Goal: Transaction & Acquisition: Download file/media

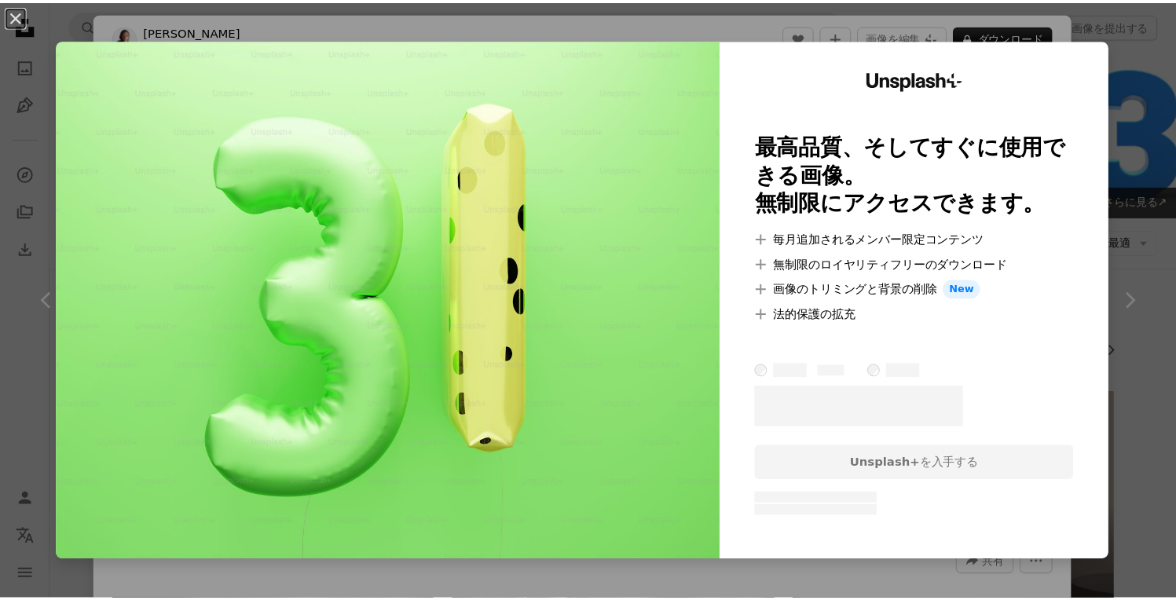
scroll to position [484, 0]
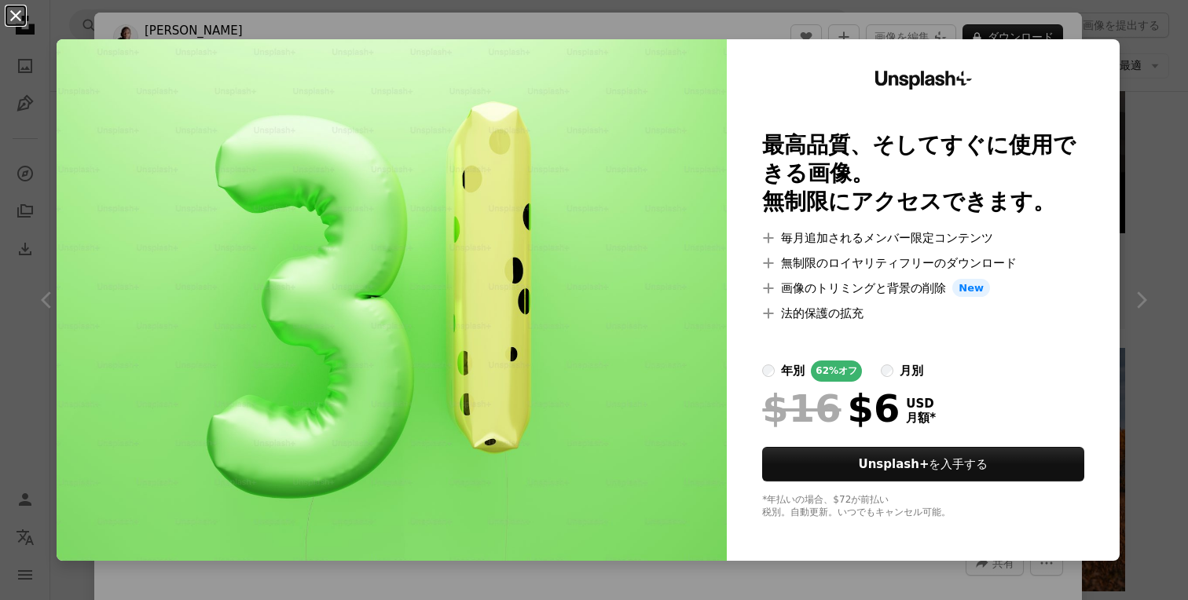
click at [16, 14] on button "An X shape" at bounding box center [15, 15] width 19 height 19
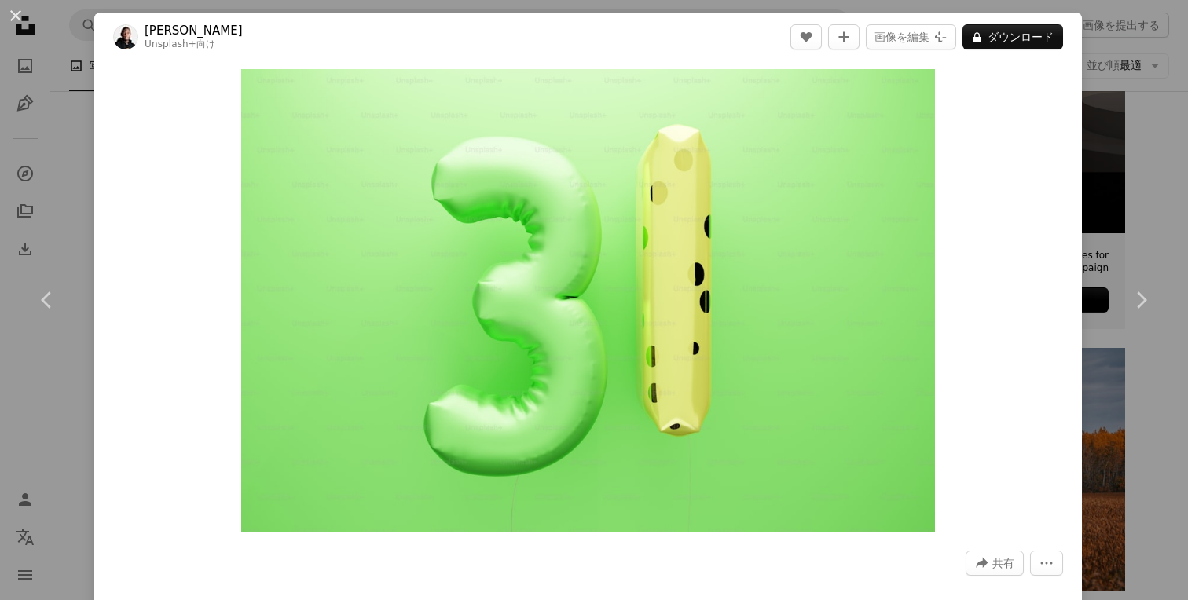
click at [1108, 123] on div "An X shape Chevron left Chevron right [PERSON_NAME] Unsplash+ 向け A heart A plus…" at bounding box center [594, 300] width 1188 height 600
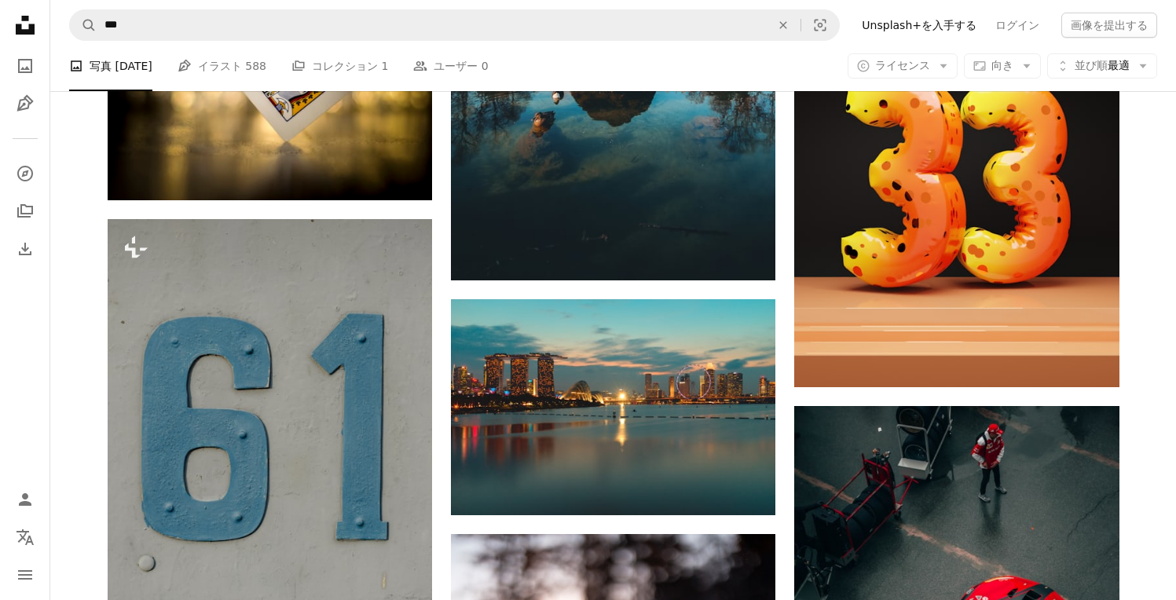
scroll to position [1604, 0]
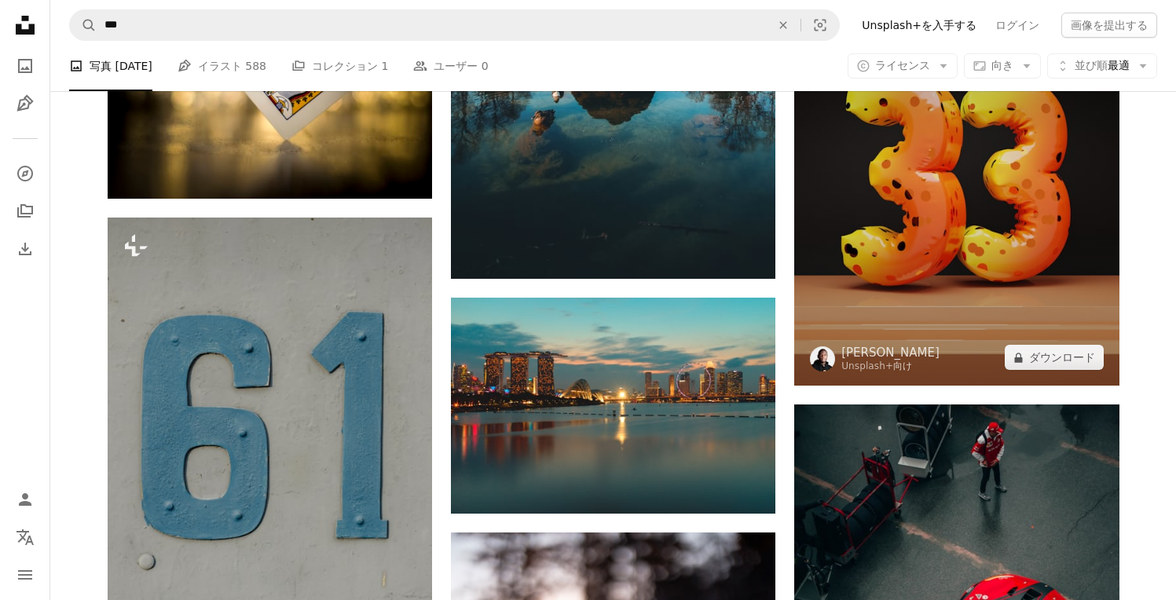
click at [933, 237] on img at bounding box center [956, 191] width 324 height 390
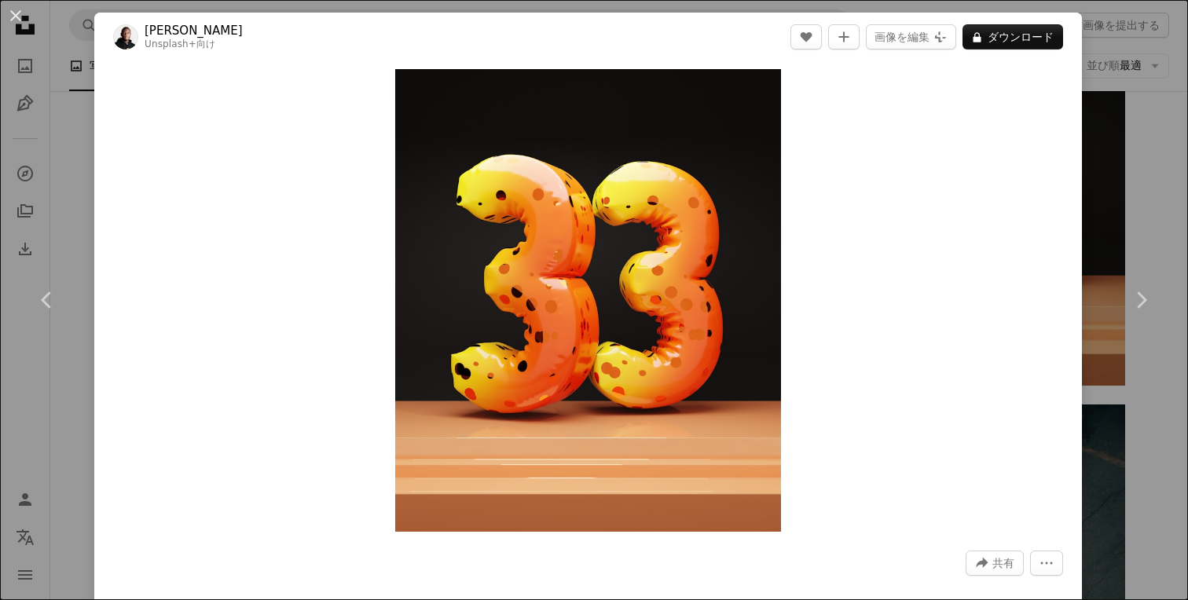
click at [1108, 213] on div "An X shape Chevron left Chevron right [PERSON_NAME] Unsplash+ 向け A heart A plus…" at bounding box center [594, 300] width 1188 height 600
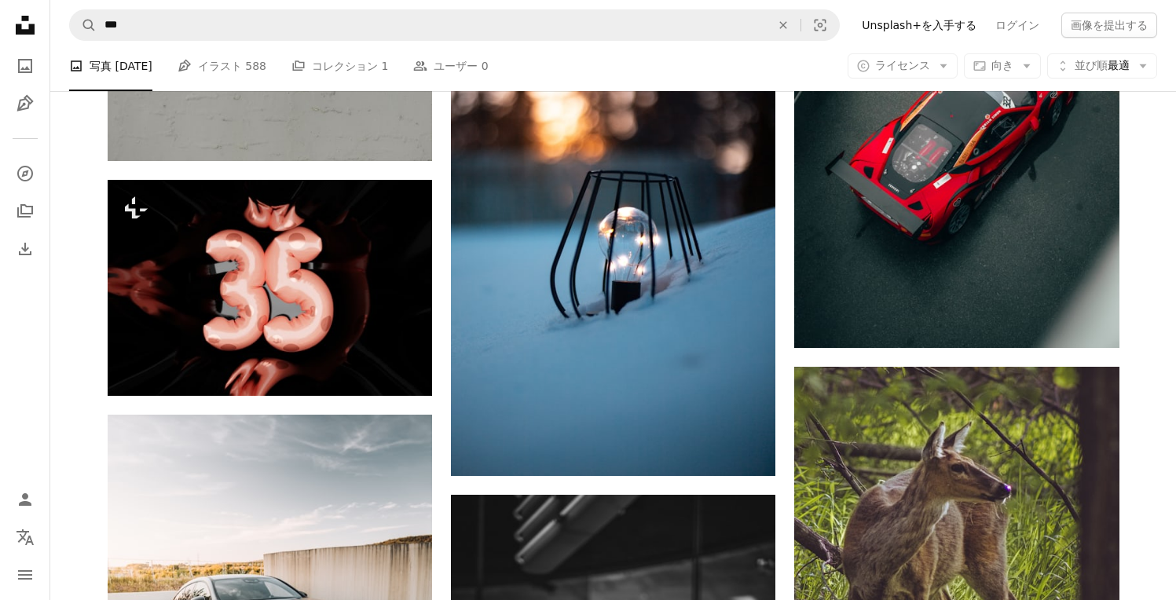
scroll to position [2151, 0]
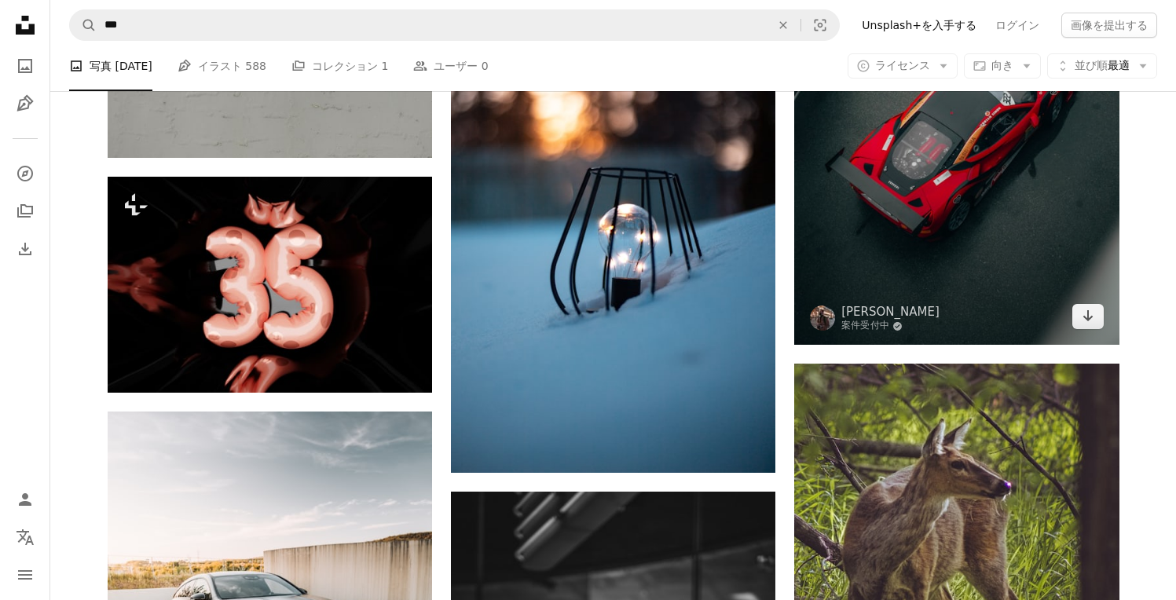
click at [949, 225] on img at bounding box center [956, 101] width 324 height 487
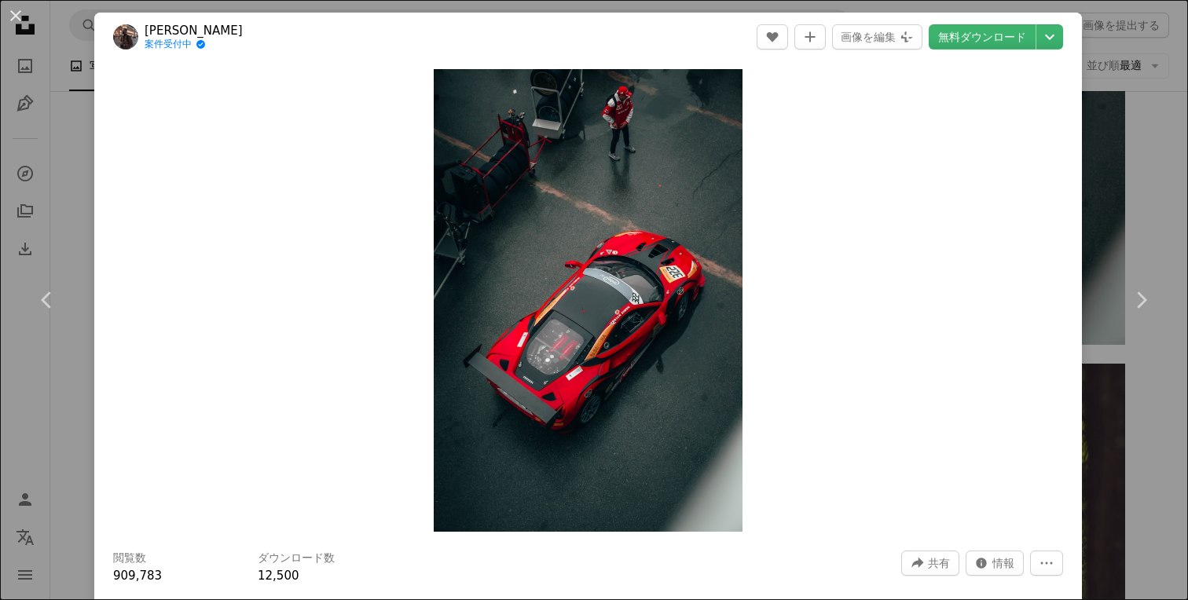
click at [1111, 168] on div "An X shape Chevron left Chevron right [PERSON_NAME] 案件受付中 A checkmark inside of…" at bounding box center [594, 300] width 1188 height 600
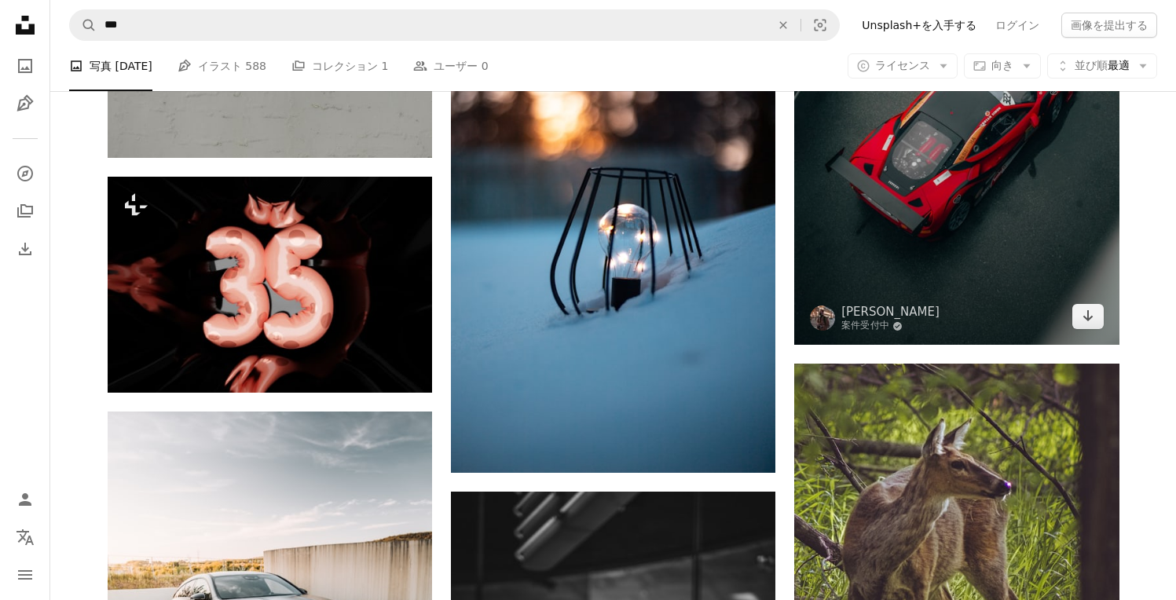
scroll to position [2481, 0]
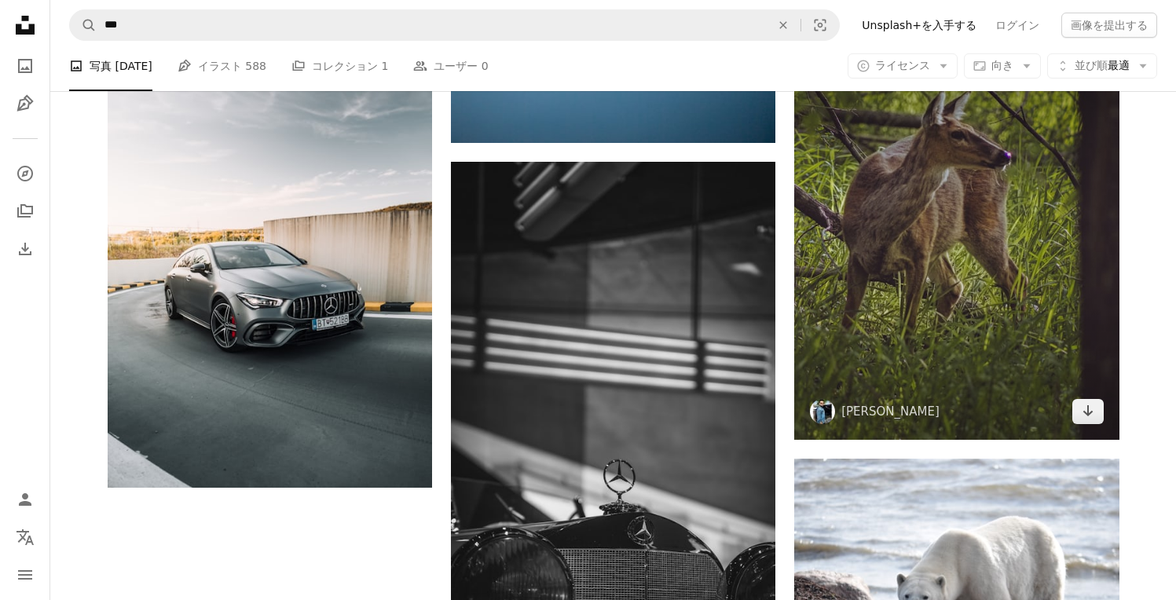
click at [953, 243] on img at bounding box center [956, 237] width 324 height 406
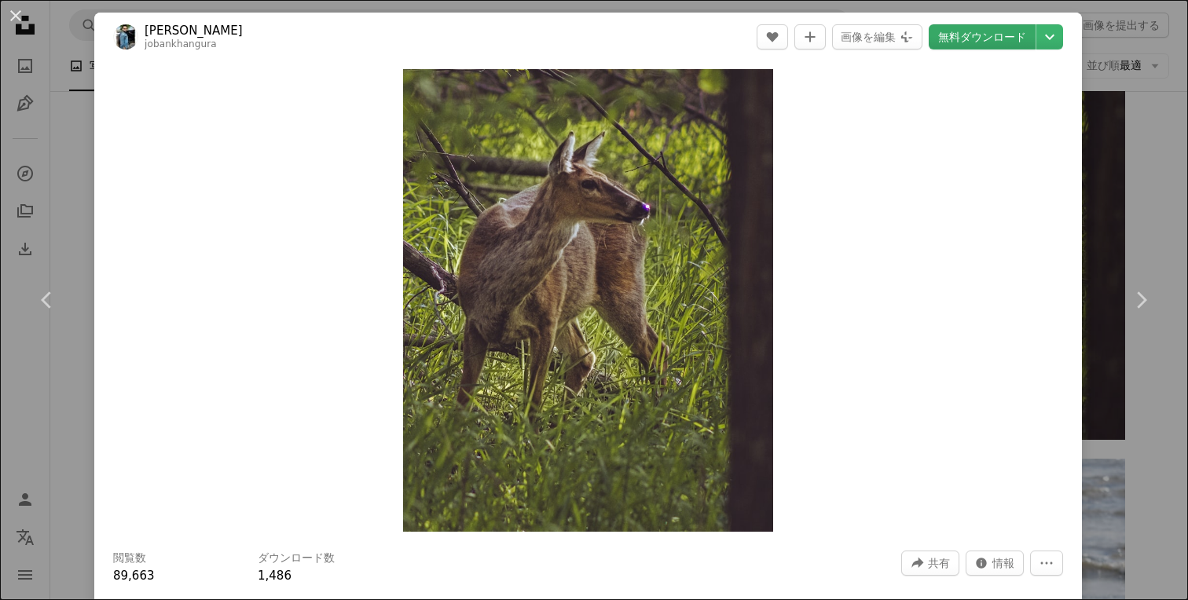
click at [976, 40] on link "無料ダウンロード" at bounding box center [981, 36] width 107 height 25
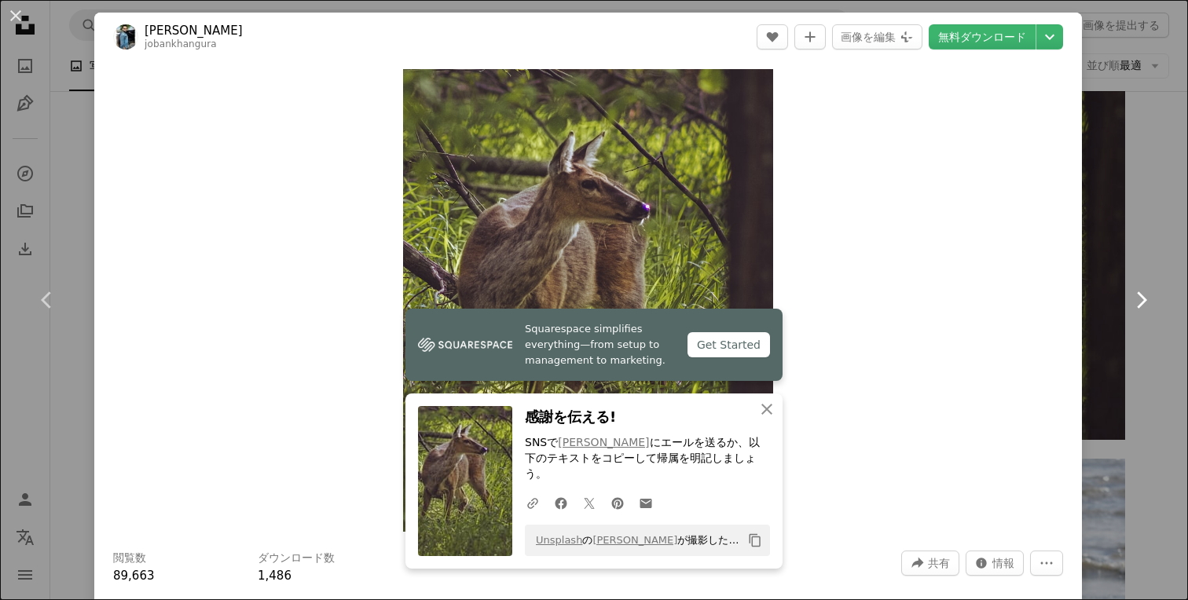
click at [1093, 295] on link "Chevron right" at bounding box center [1140, 300] width 94 height 151
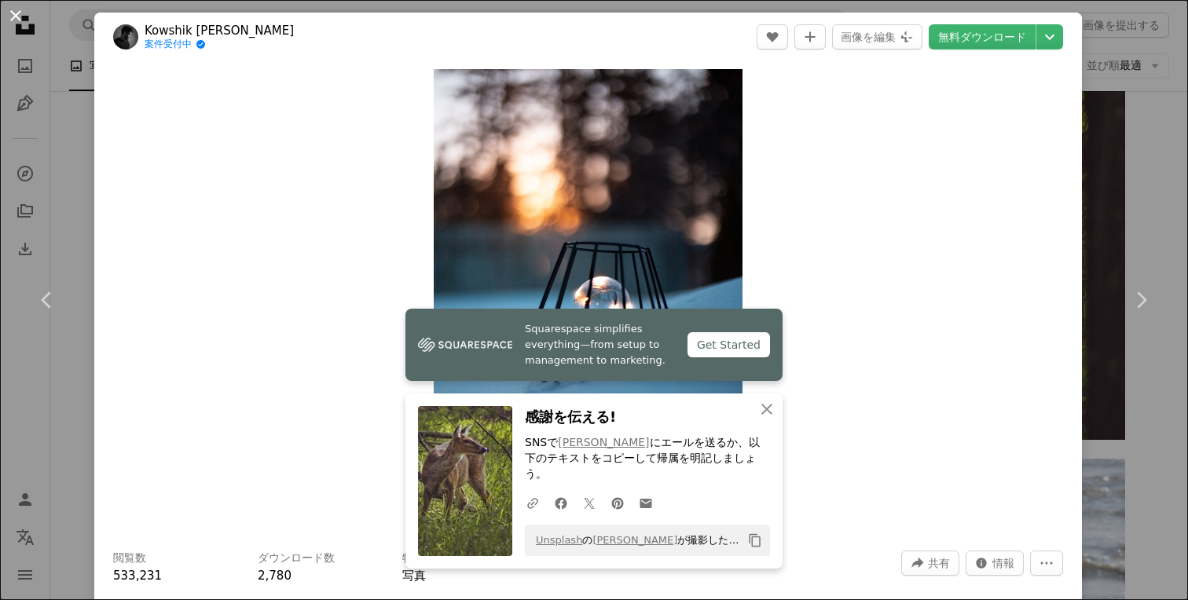
click at [13, 20] on button "An X shape" at bounding box center [15, 15] width 19 height 19
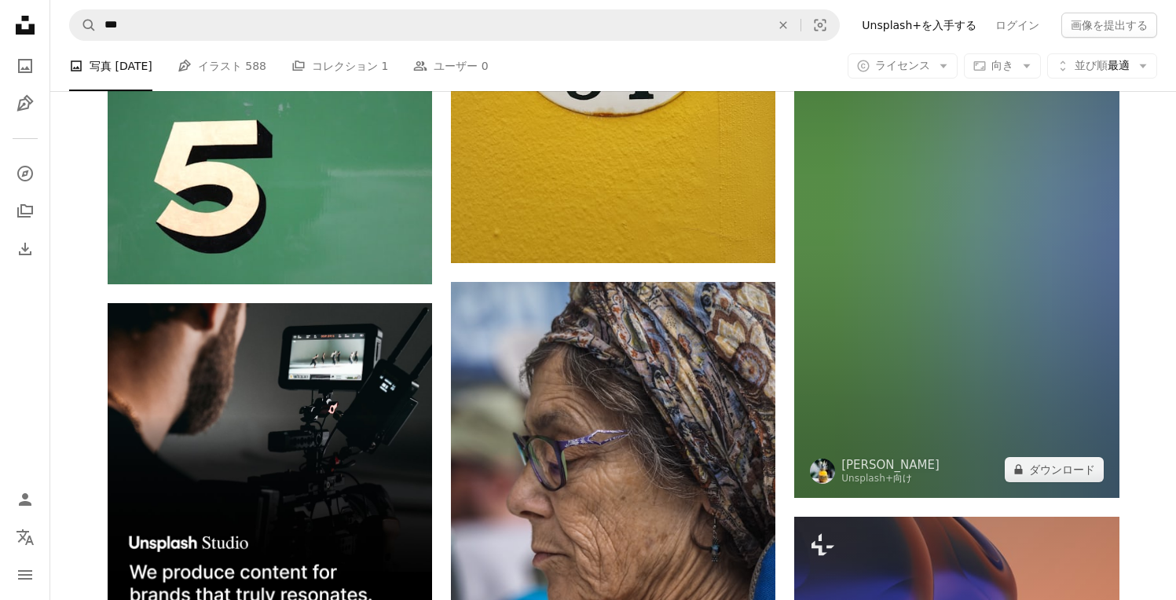
scroll to position [3739, 0]
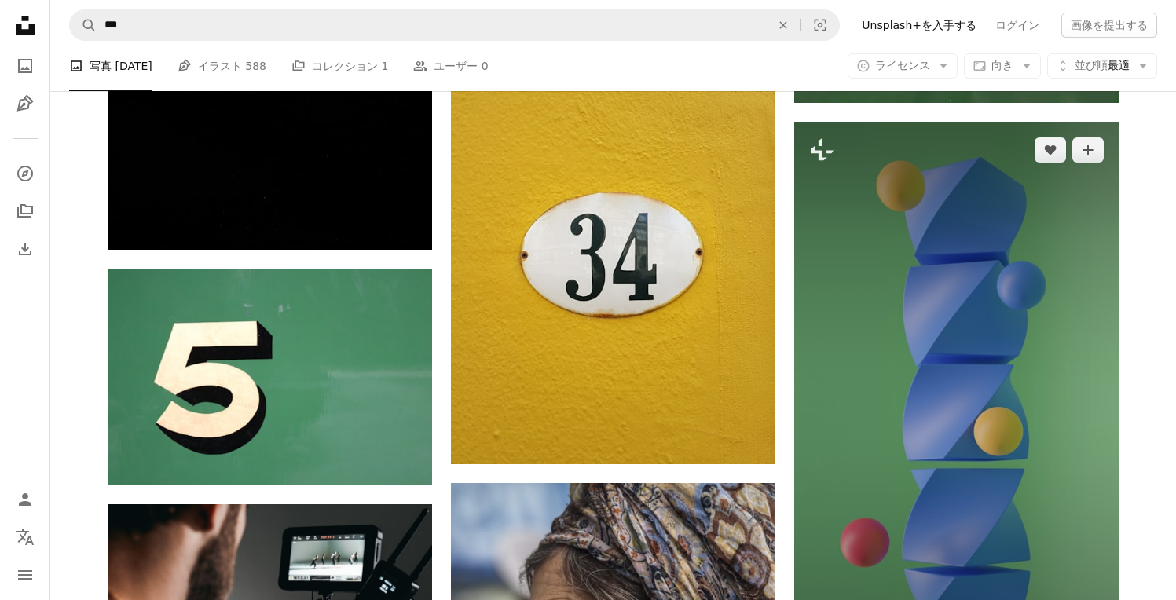
click at [964, 304] on img at bounding box center [956, 410] width 324 height 577
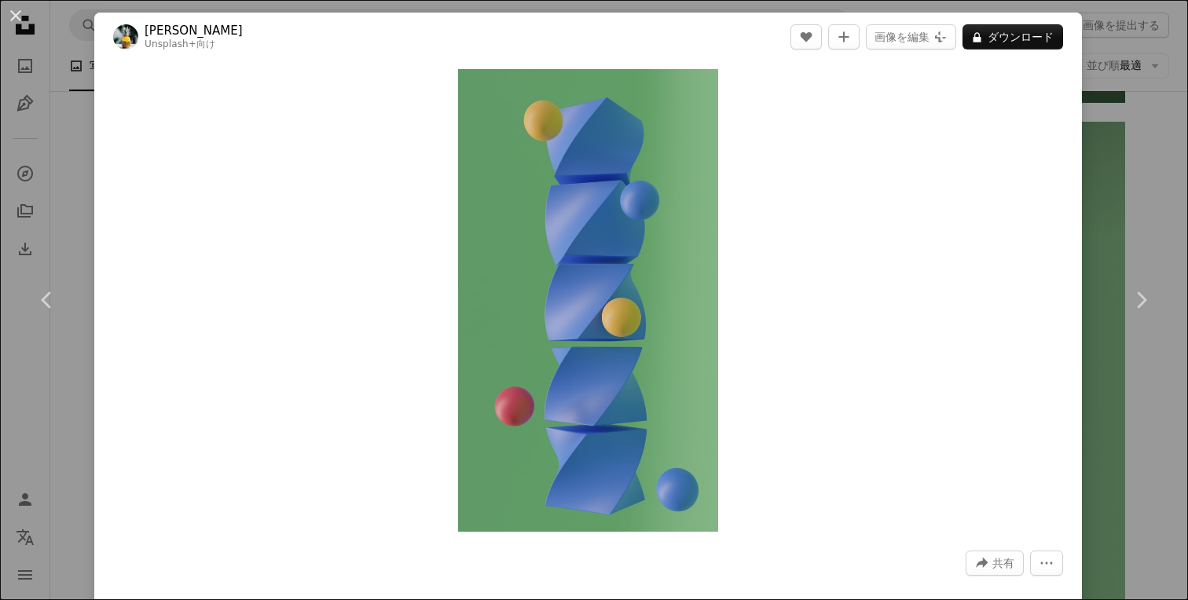
click at [1078, 118] on div "An X shape Chevron left Chevron right [PERSON_NAME] Unsplash+ 向け A heart A plus…" at bounding box center [594, 300] width 1188 height 600
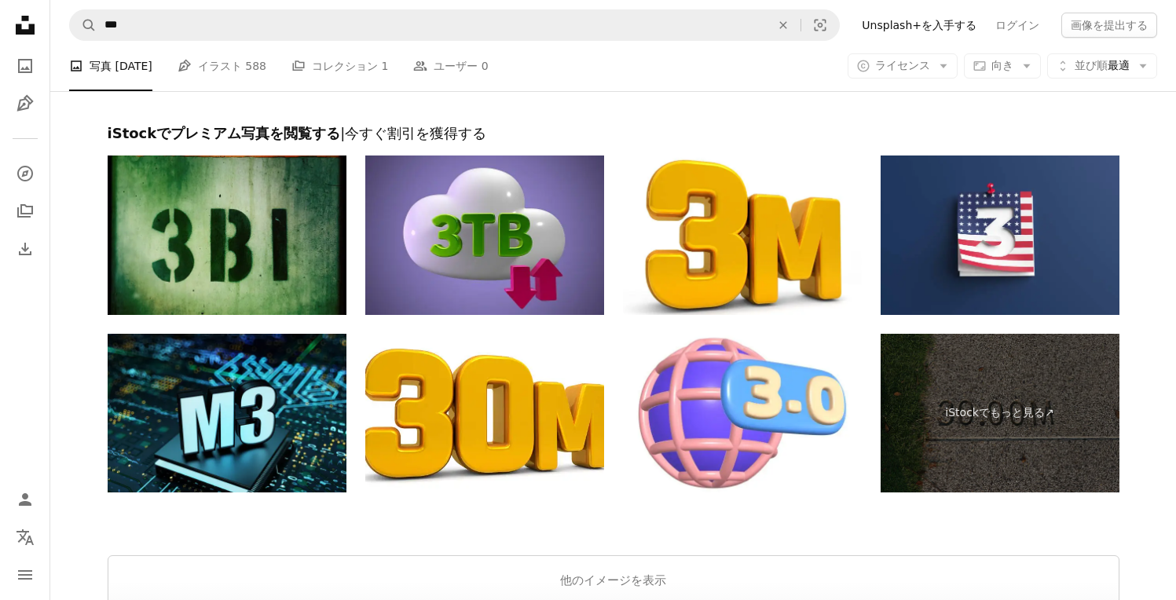
scroll to position [6269, 0]
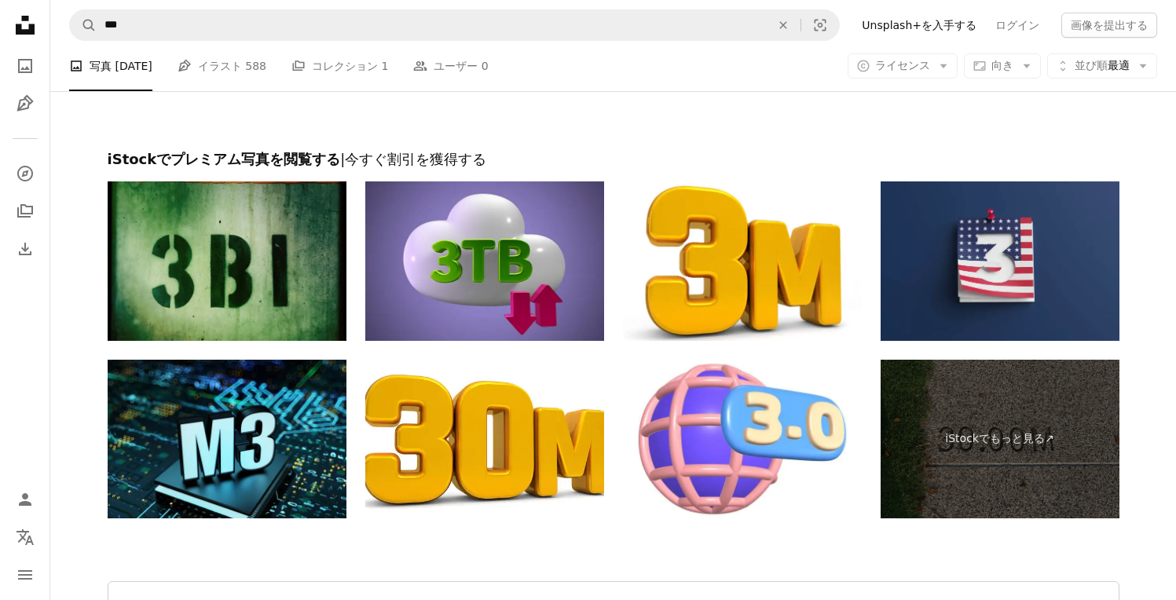
click at [984, 234] on img at bounding box center [1000, 260] width 239 height 159
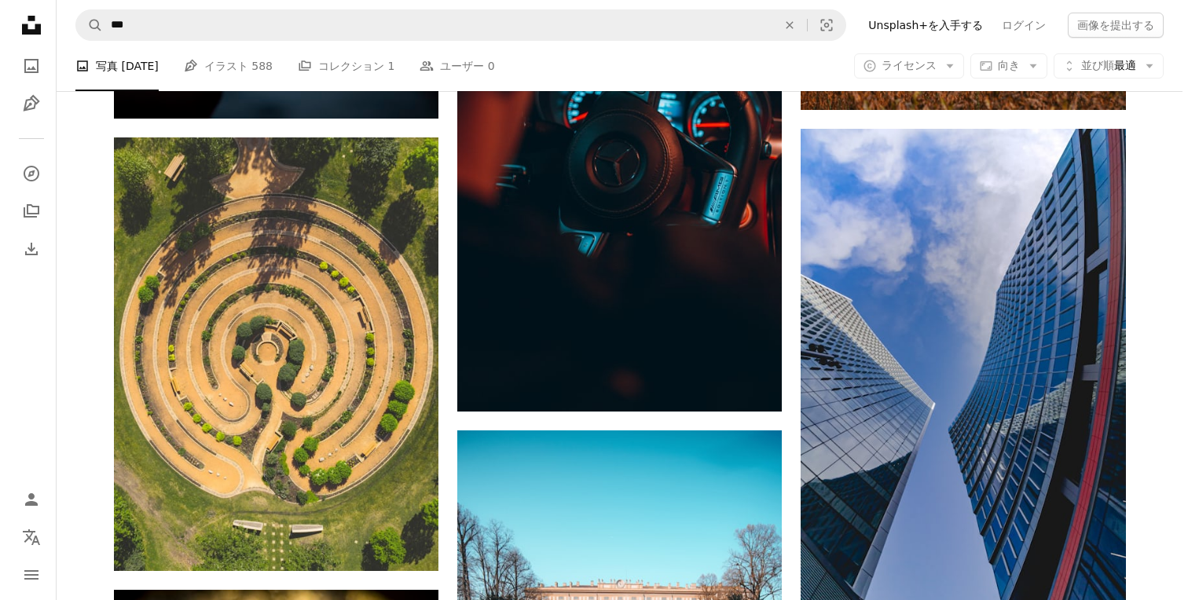
scroll to position [968, 0]
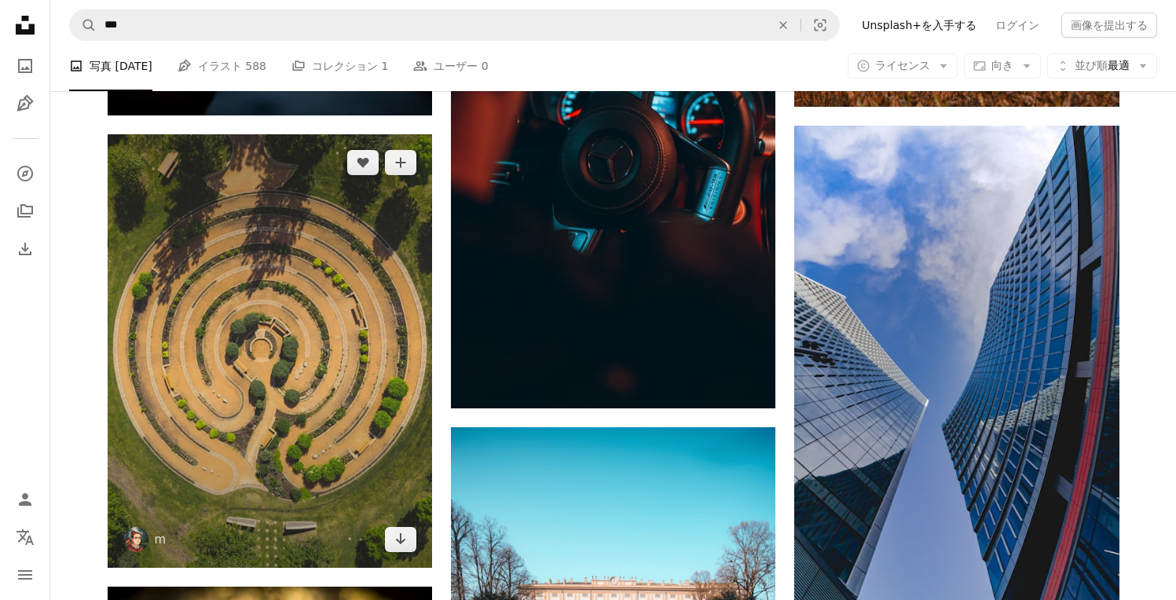
click at [300, 423] on img at bounding box center [270, 351] width 324 height 434
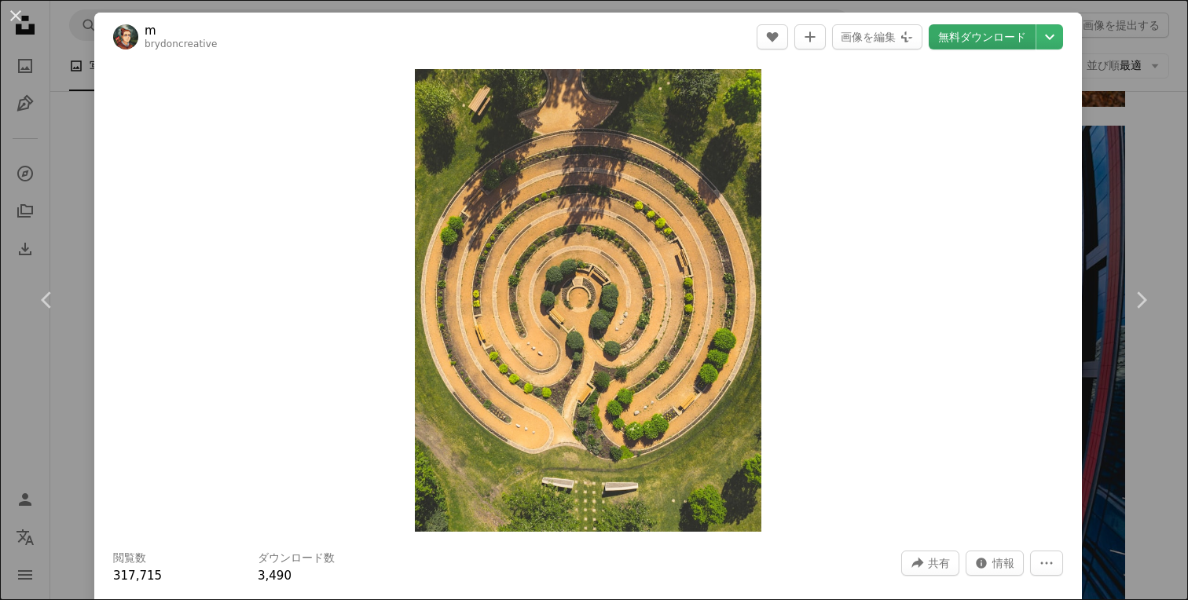
click at [955, 34] on link "無料ダウンロード" at bounding box center [981, 36] width 107 height 25
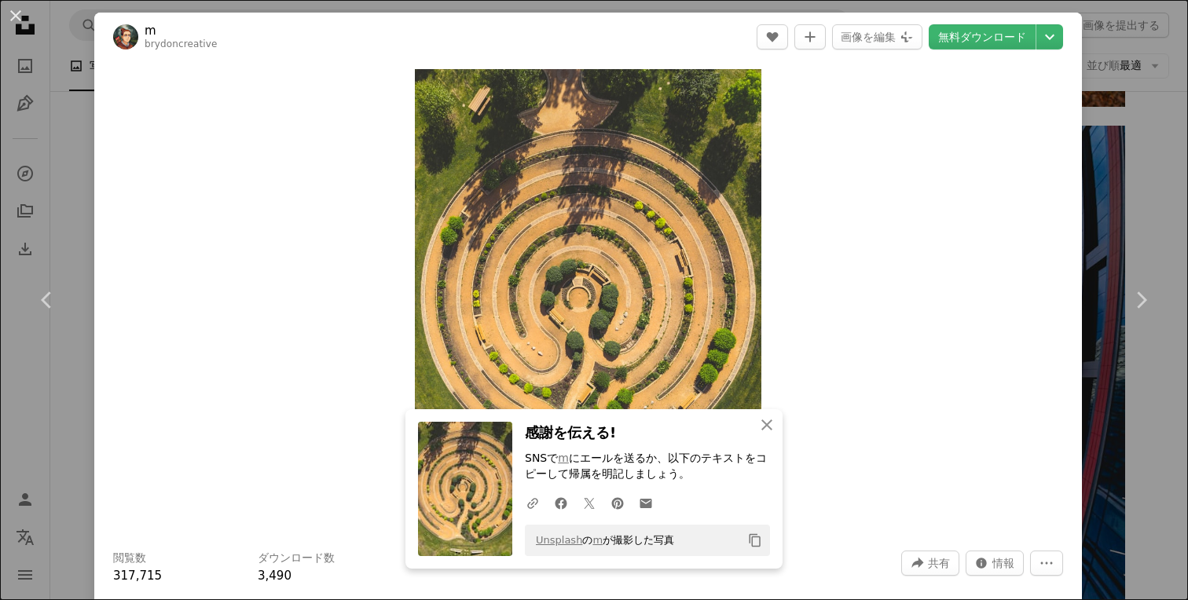
click at [222, 251] on div "Zoom in" at bounding box center [587, 300] width 987 height 478
